Goal: Information Seeking & Learning: Find specific fact

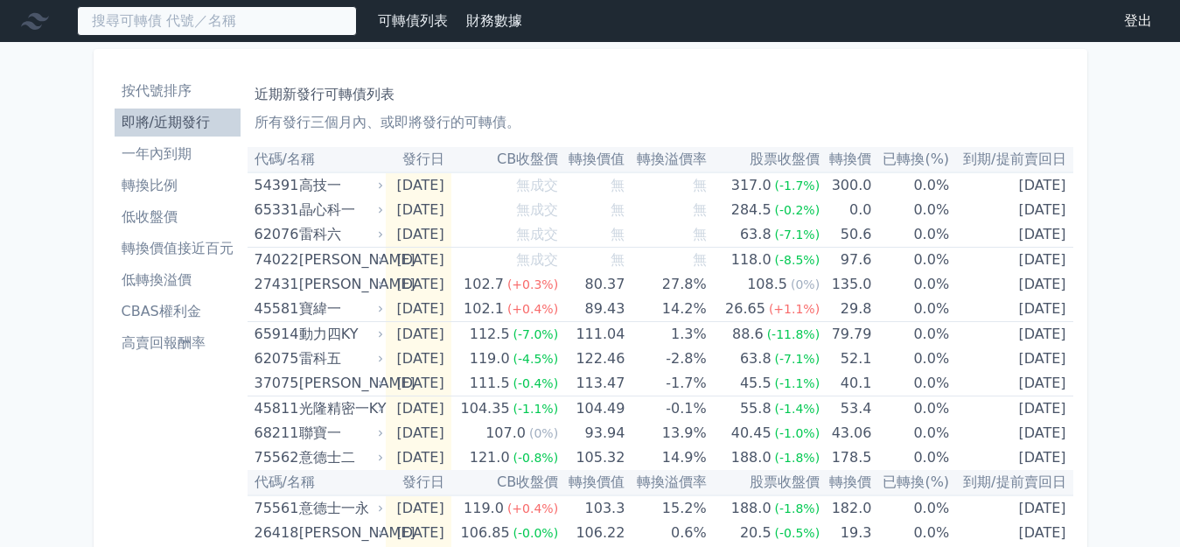
click at [257, 9] on input at bounding box center [217, 21] width 280 height 30
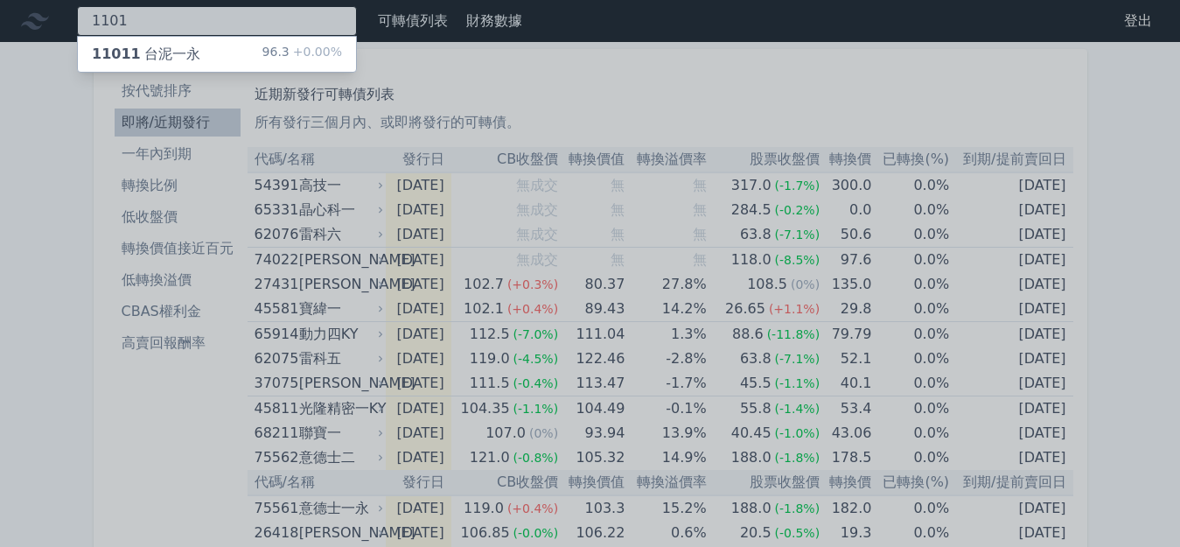
type input "1101"
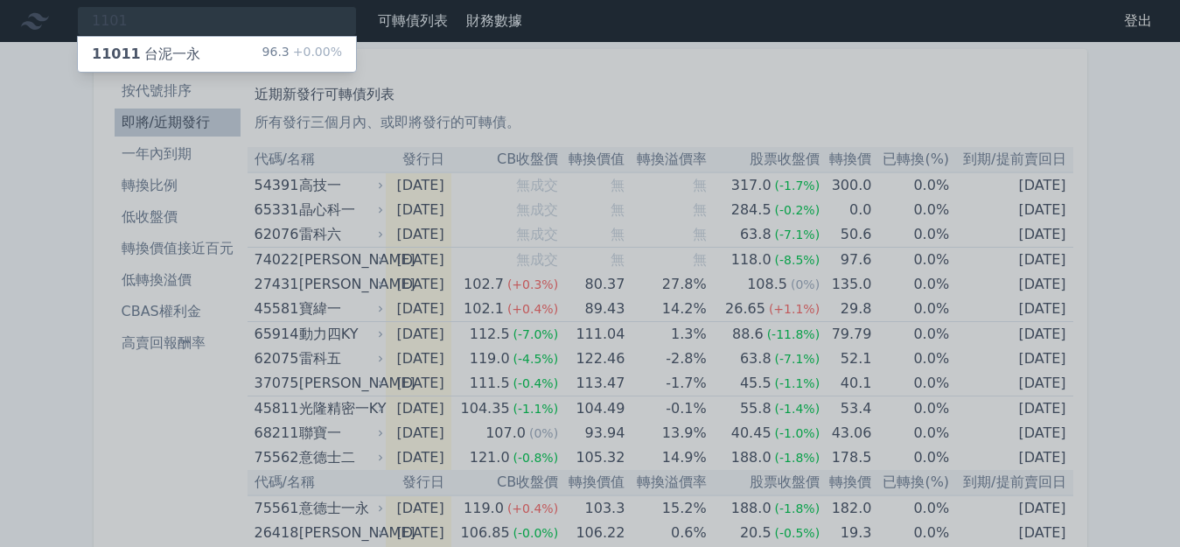
click at [195, 52] on div "11011 台泥一永 96.3 +0.00%" at bounding box center [217, 54] width 278 height 35
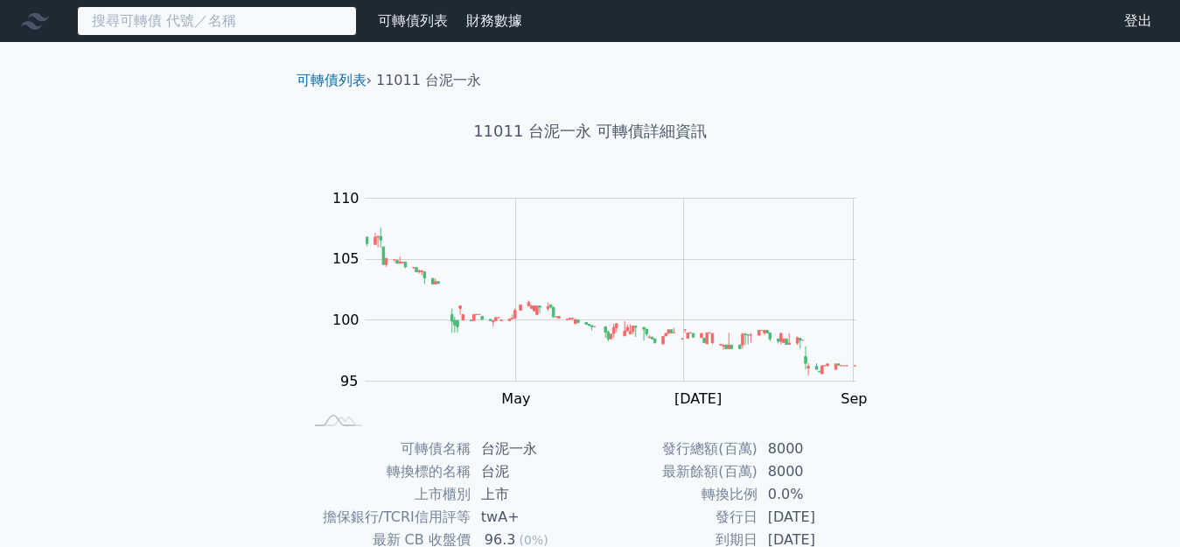
click at [303, 31] on input at bounding box center [217, 21] width 280 height 30
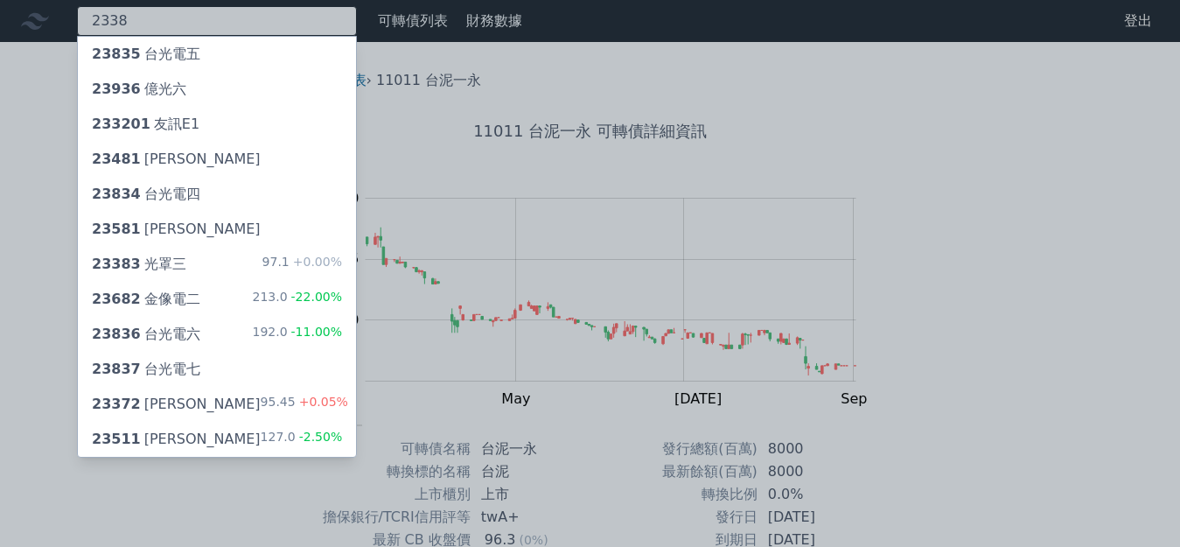
type input "2338"
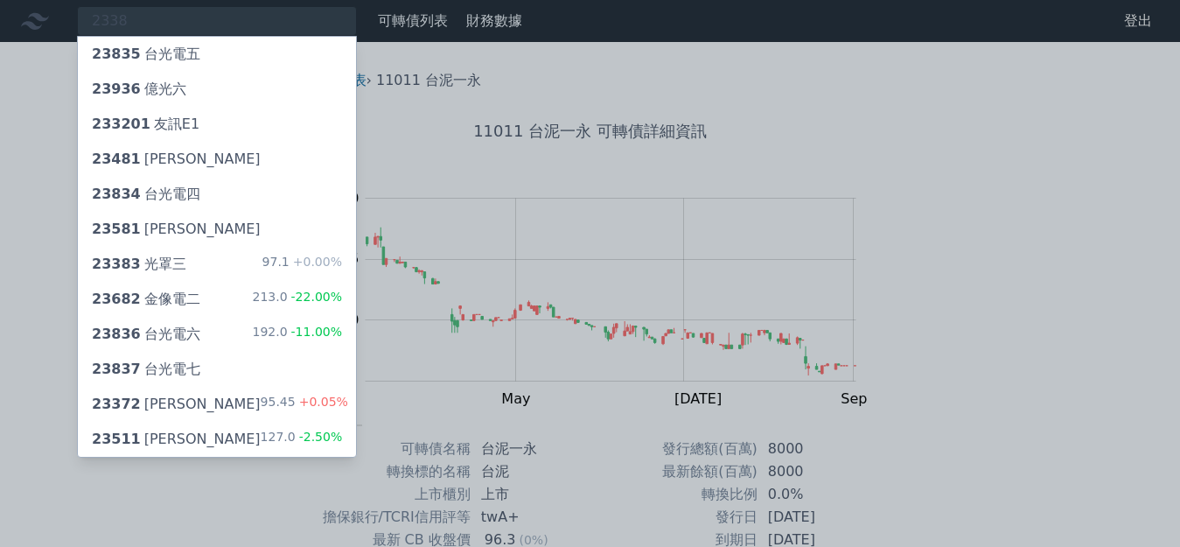
click at [159, 265] on div "23383 光罩三" at bounding box center [139, 264] width 94 height 21
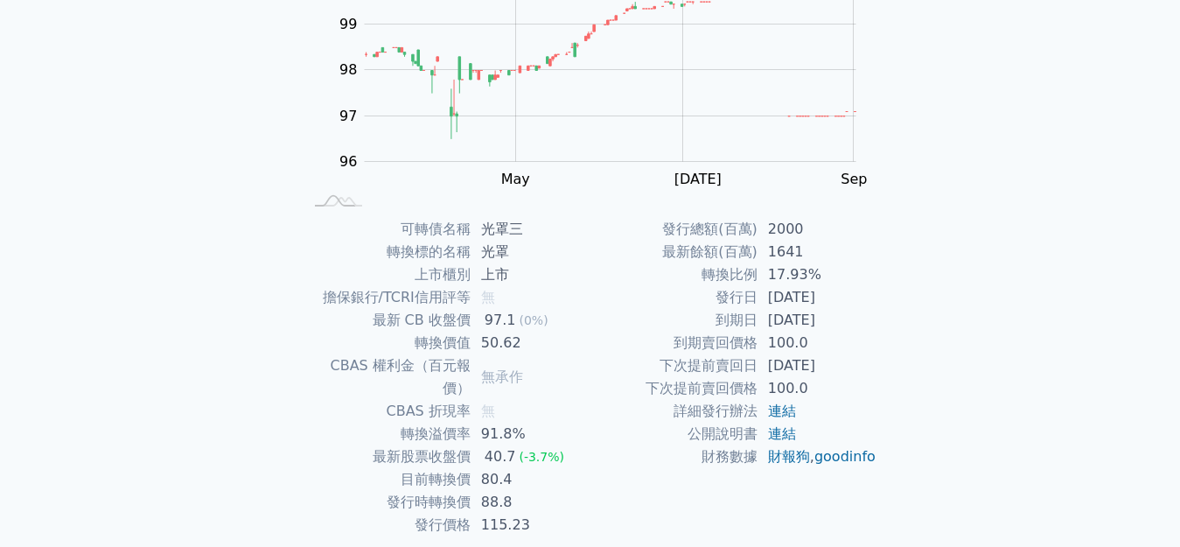
scroll to position [262, 0]
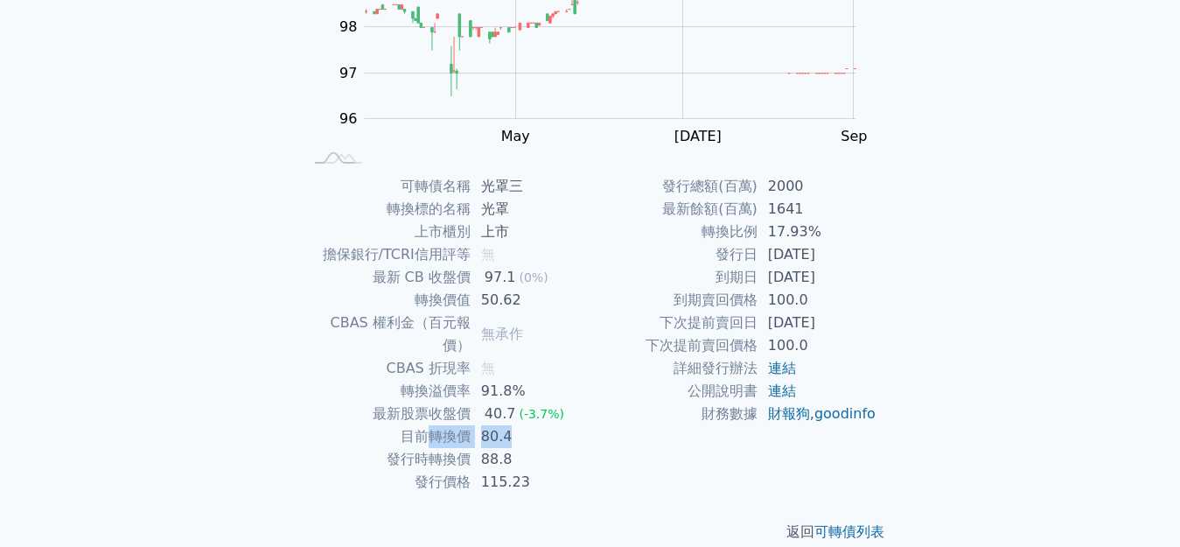
drag, startPoint x: 519, startPoint y: 418, endPoint x: 435, endPoint y: 414, distance: 84.9
click at [435, 425] on tr "目前轉換價 80.4" at bounding box center [446, 436] width 287 height 23
